Goal: Task Accomplishment & Management: Manage account settings

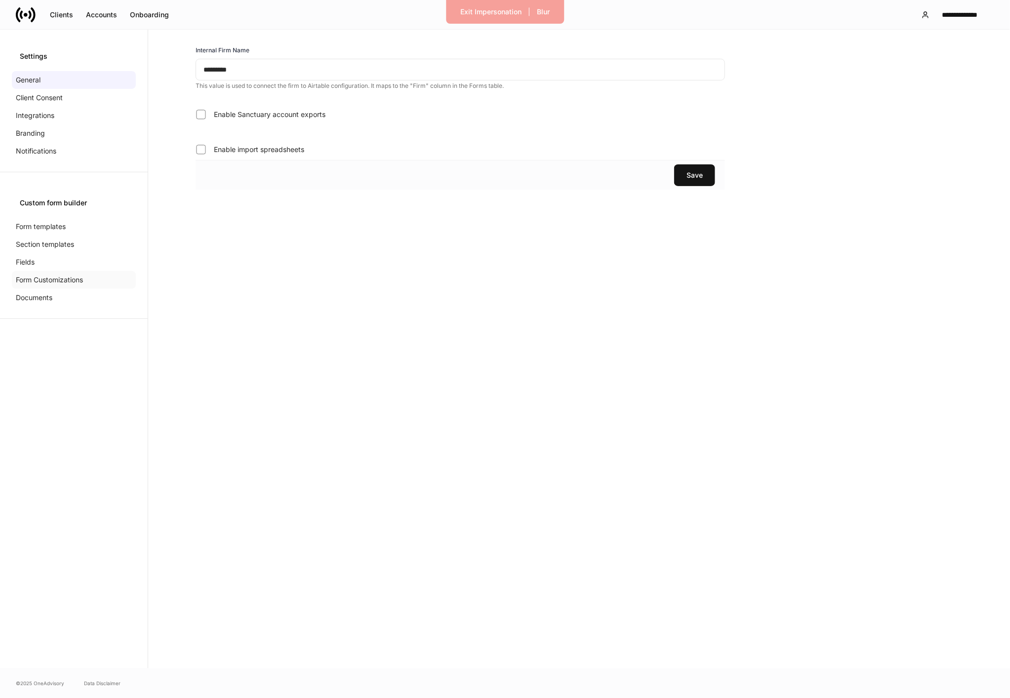
click at [69, 281] on p "Form Customizations" at bounding box center [49, 280] width 67 height 10
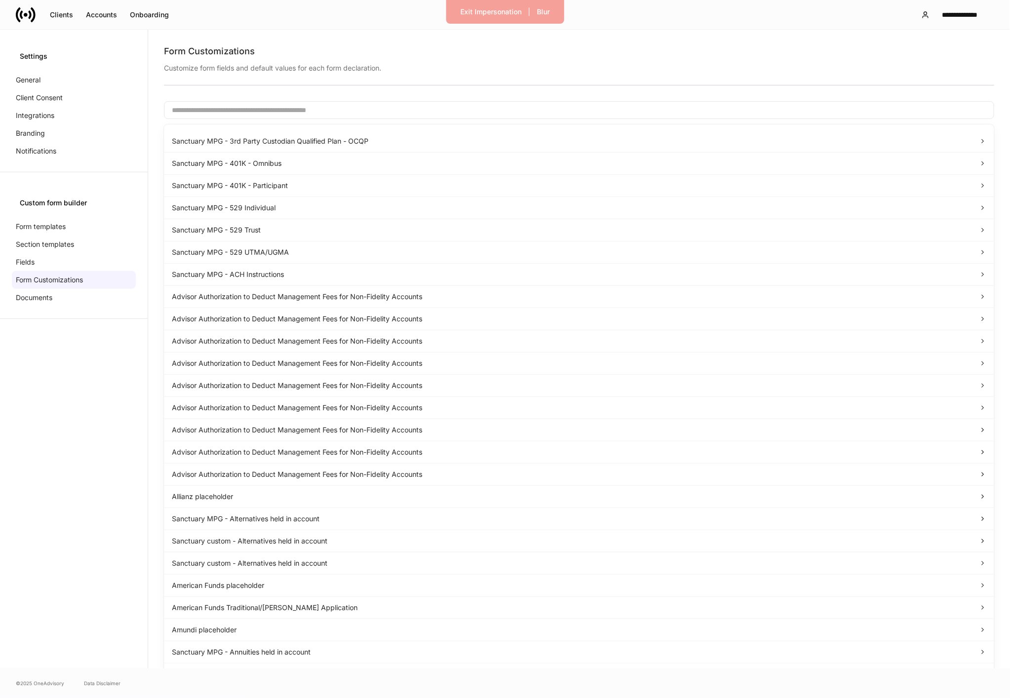
click at [230, 105] on input "text" at bounding box center [579, 110] width 830 height 18
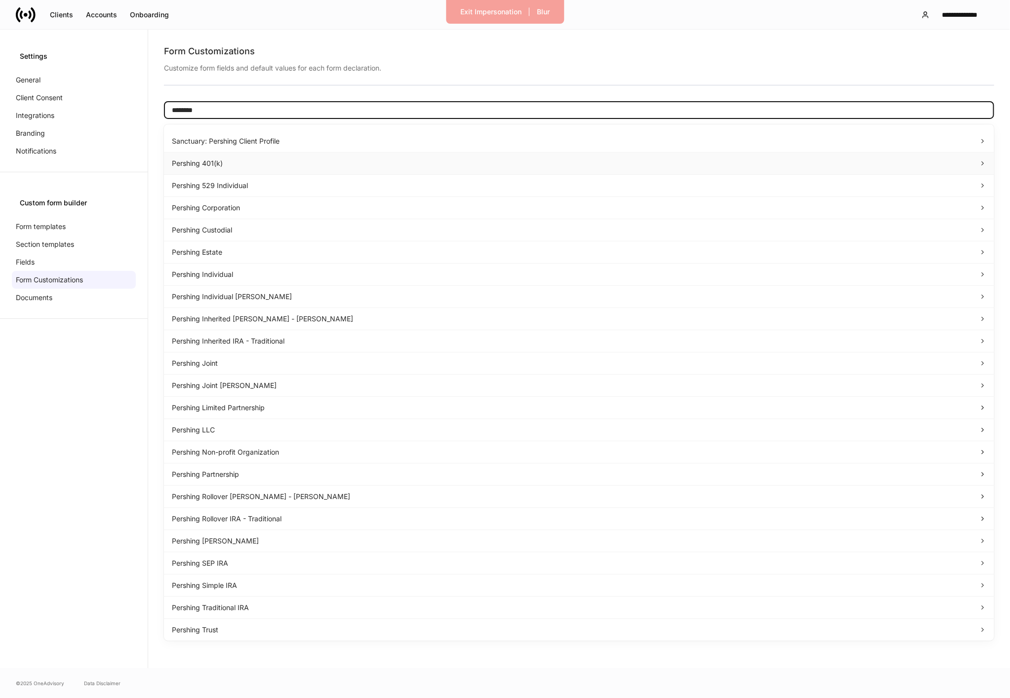
type input "********"
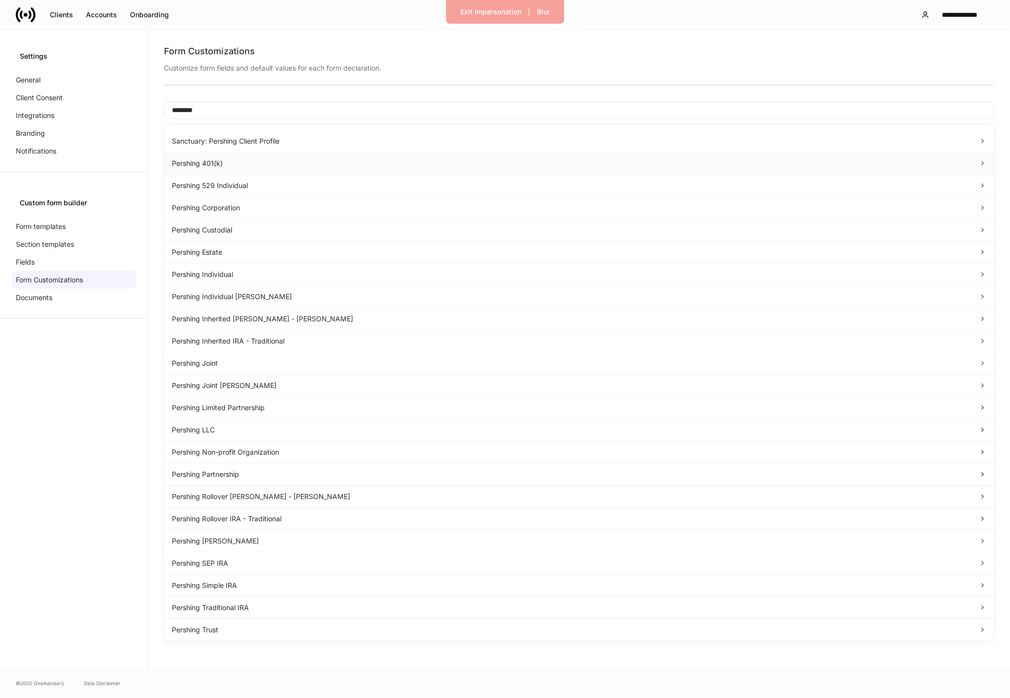
click at [249, 171] on div "Pershing 401(k)" at bounding box center [579, 164] width 830 height 22
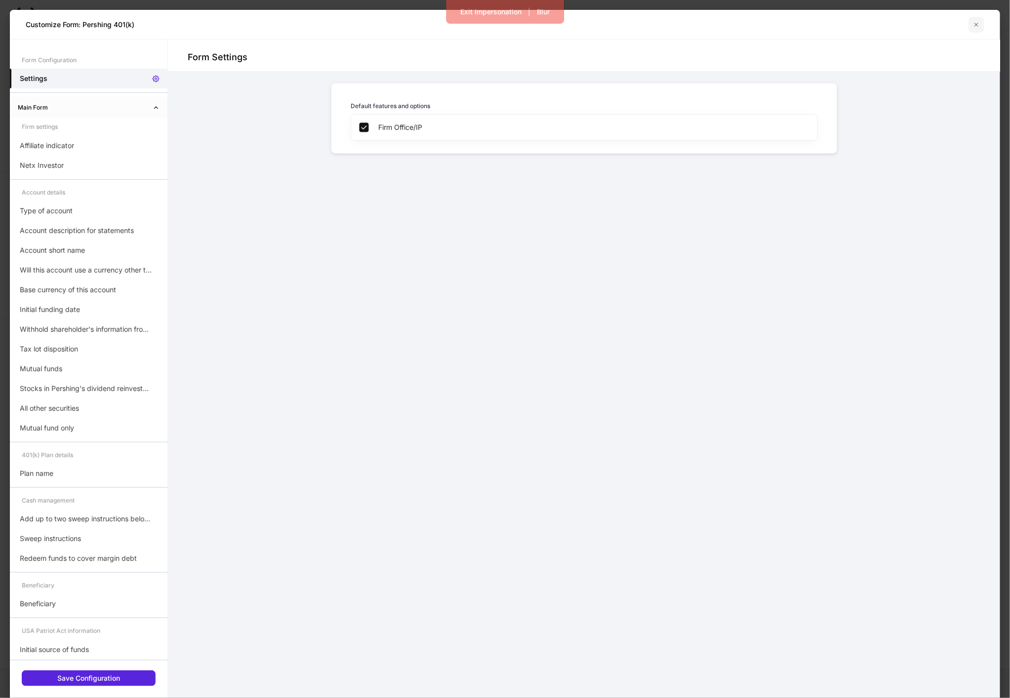
click at [974, 26] on icon "button" at bounding box center [976, 25] width 8 height 8
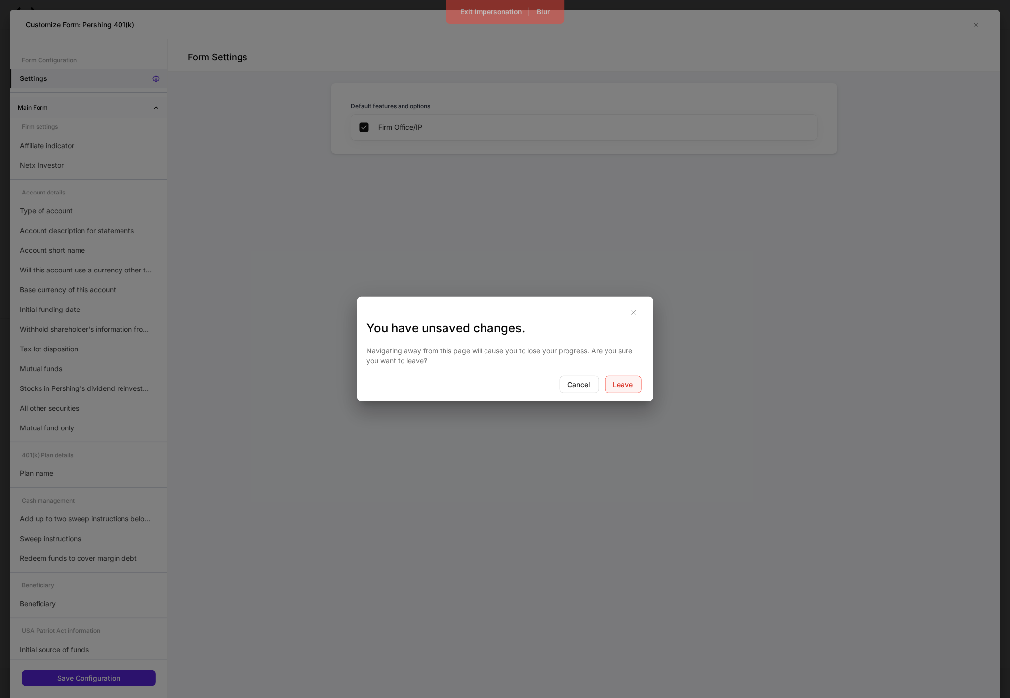
click at [610, 383] on button "Leave" at bounding box center [623, 385] width 37 height 18
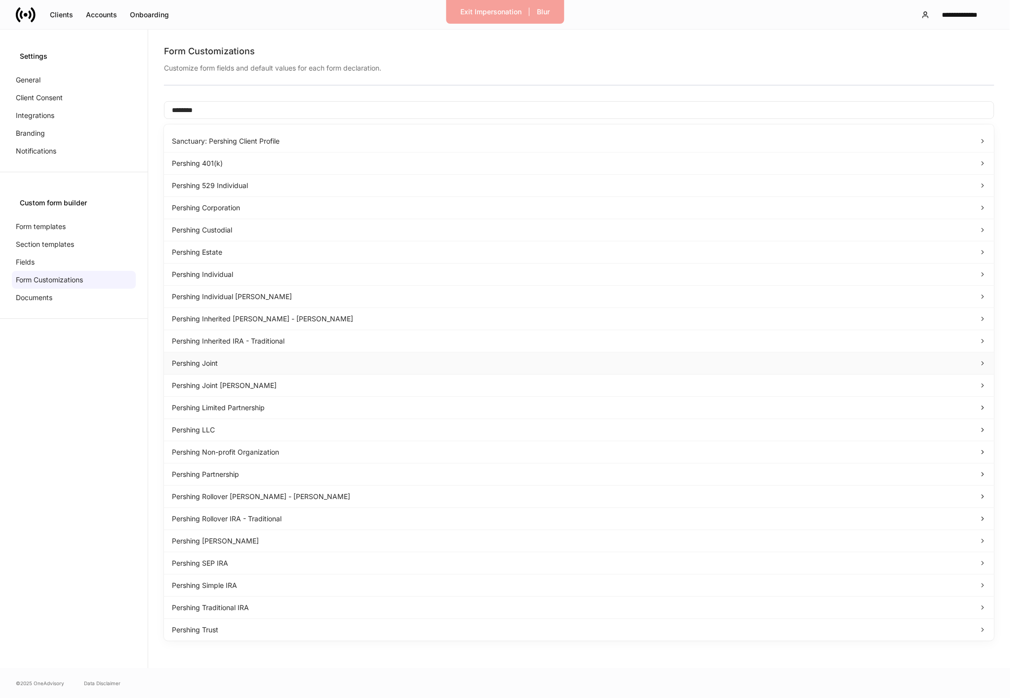
click at [198, 353] on div "Pershing Joint" at bounding box center [579, 364] width 830 height 22
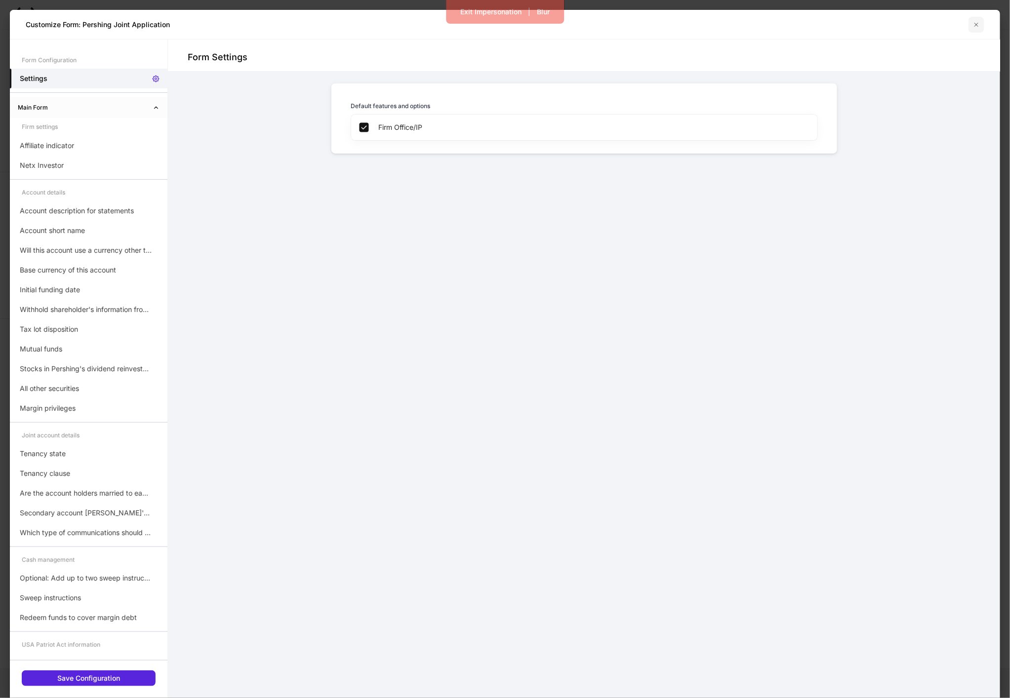
click at [982, 26] on button "button" at bounding box center [976, 25] width 16 height 16
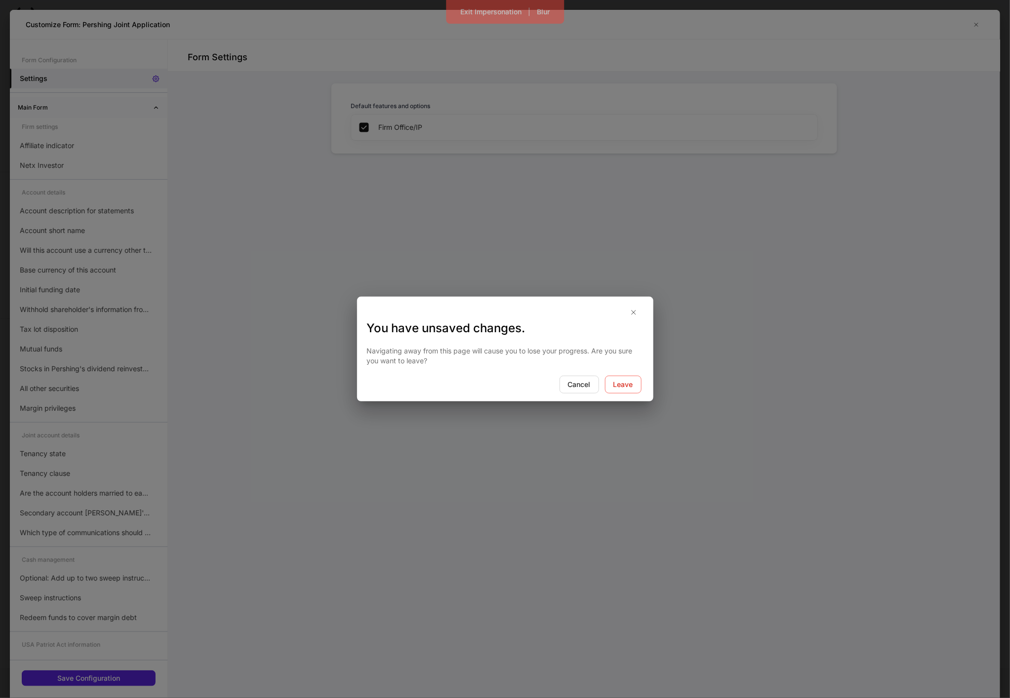
drag, startPoint x: 623, startPoint y: 387, endPoint x: 759, endPoint y: 207, distance: 224.9
click at [623, 387] on div "Leave" at bounding box center [623, 385] width 20 height 10
